Goal: Transaction & Acquisition: Book appointment/travel/reservation

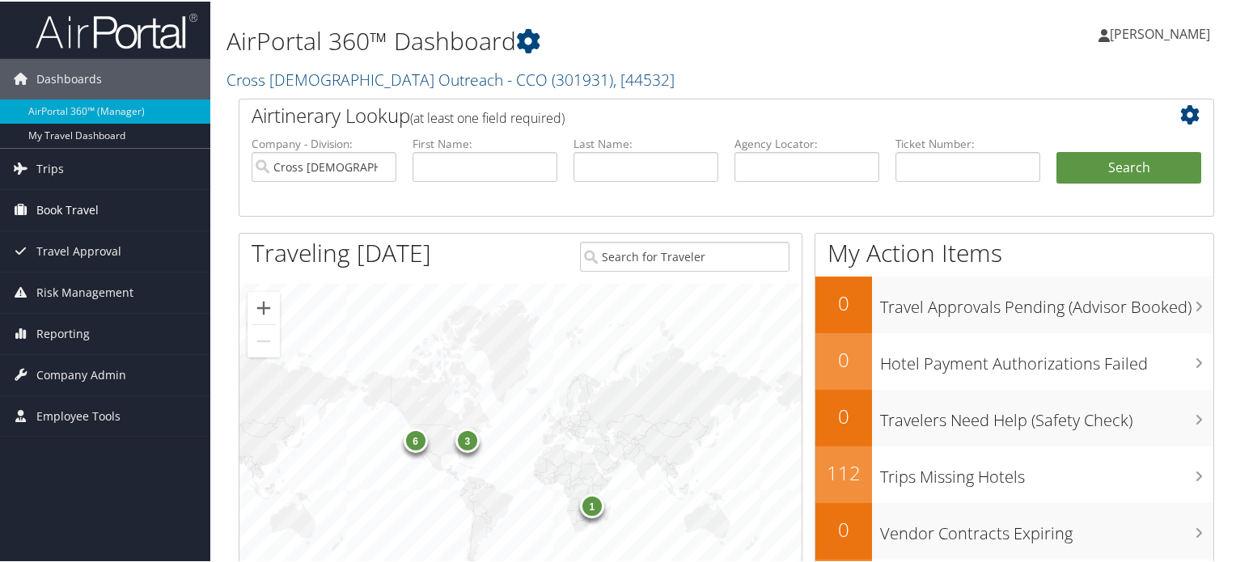
click at [62, 209] on span "Book Travel" at bounding box center [67, 209] width 62 height 40
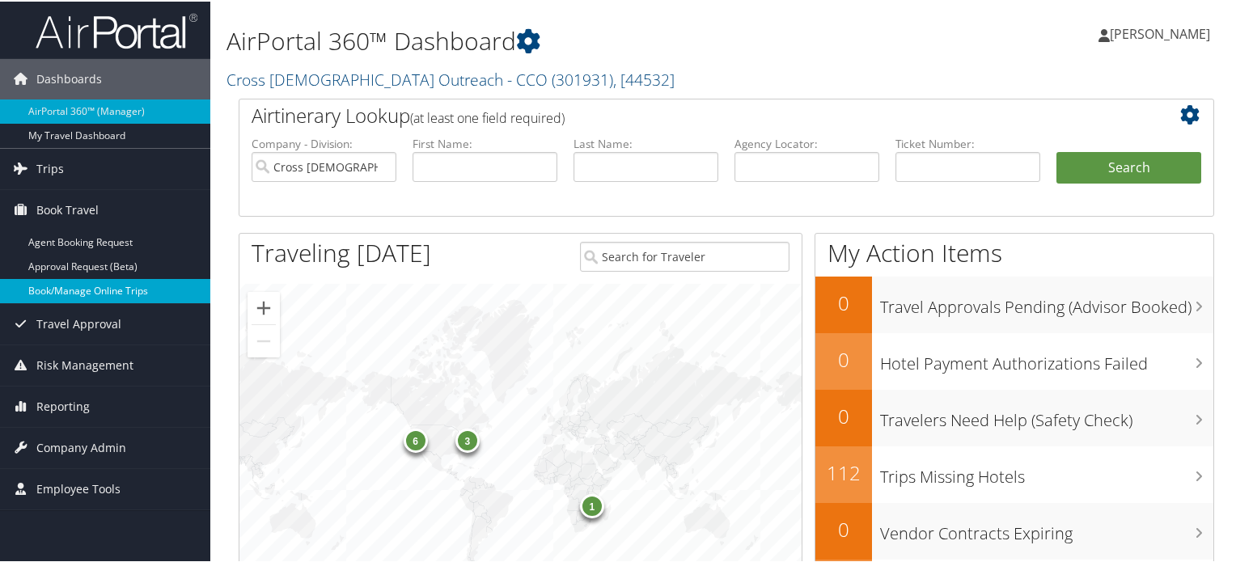
click at [97, 297] on link "Book/Manage Online Trips" at bounding box center [105, 290] width 210 height 24
